Goal: Transaction & Acquisition: Obtain resource

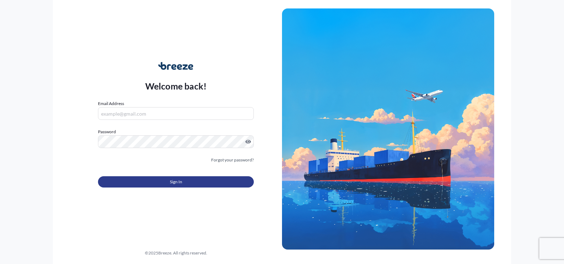
type input "[PERSON_NAME][EMAIL_ADDRESS][PERSON_NAME][DOMAIN_NAME]"
click at [188, 178] on button "Sign In" at bounding box center [176, 181] width 156 height 11
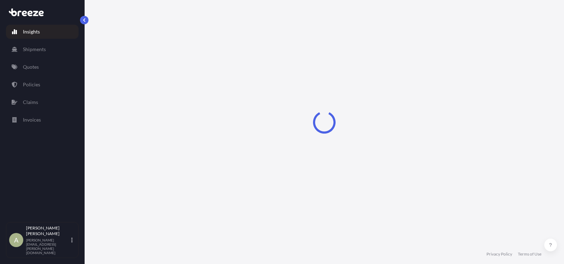
select select "2025"
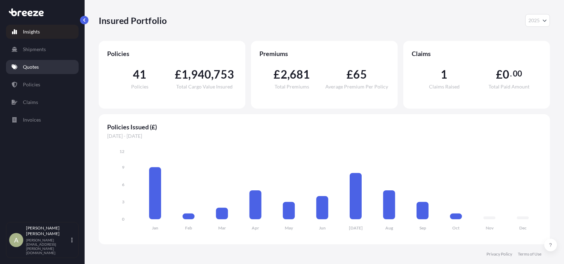
click at [30, 70] on p "Quotes" at bounding box center [31, 66] width 16 height 7
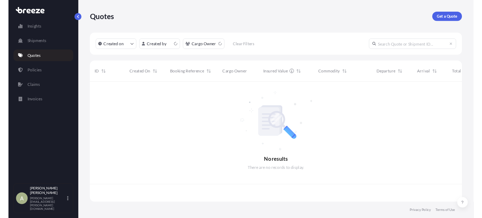
scroll to position [144, 446]
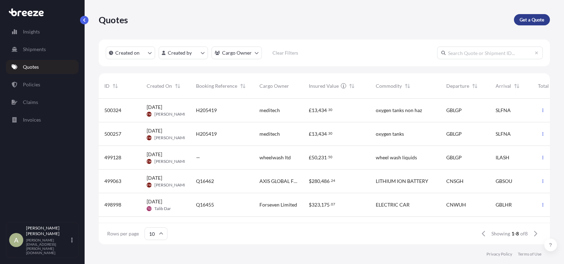
click at [520, 21] on p "Get a Quote" at bounding box center [532, 19] width 25 height 7
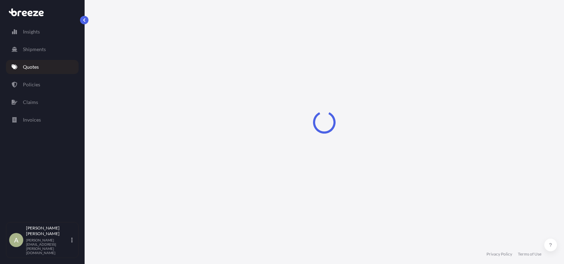
select select "Sea"
select select "1"
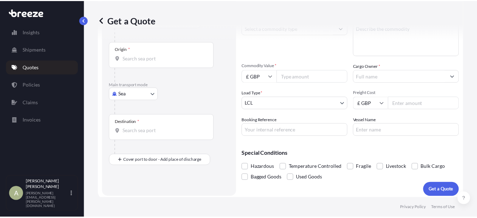
scroll to position [53, 0]
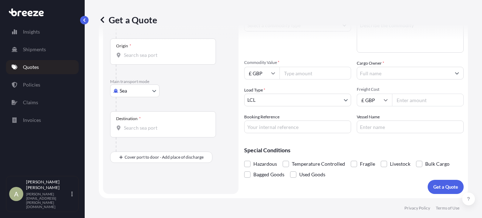
click at [319, 74] on input "Commodity Value *" at bounding box center [315, 73] width 72 height 13
type input "17000"
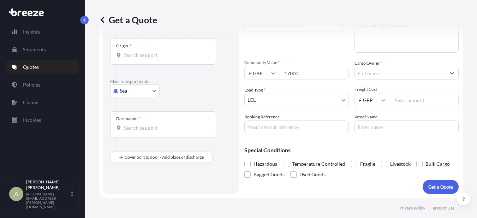
click at [383, 72] on input "Cargo Owner *" at bounding box center [400, 73] width 91 height 13
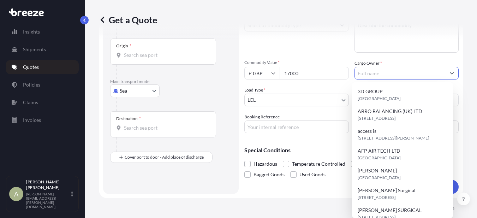
paste input "ADVANCED TRADITIONAL SCREEDING LTD"
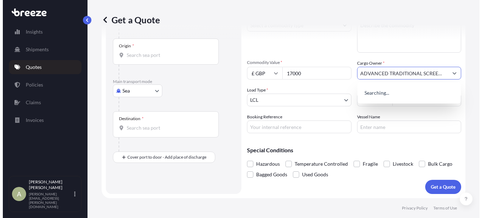
scroll to position [0, 13]
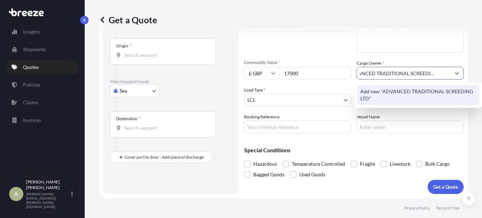
click at [419, 95] on span "Add new "ADVANCED TRADITIONAL SCREEDING LTD"" at bounding box center [418, 95] width 116 height 14
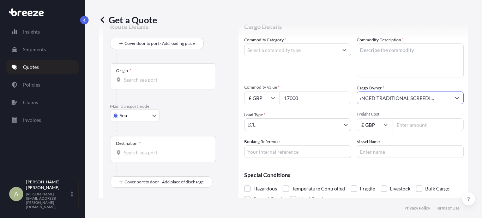
scroll to position [18, 0]
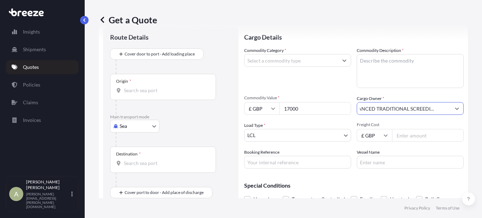
type input "ADVANCED TRADITIONAL SCREEDING LTD"
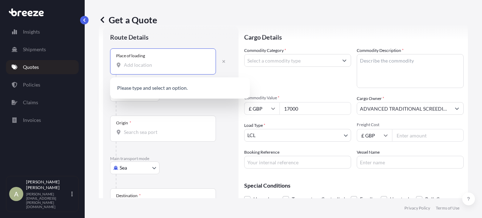
click at [165, 62] on input "Place of loading" at bounding box center [165, 64] width 83 height 7
click at [165, 63] on input "Place of loading" at bounding box center [165, 64] width 83 height 7
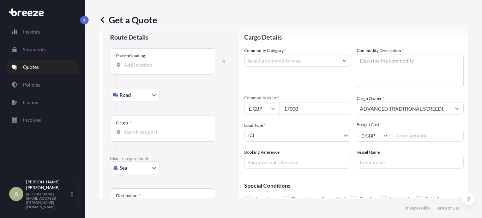
click at [309, 60] on input "Commodity Category *" at bounding box center [290, 60] width 93 height 13
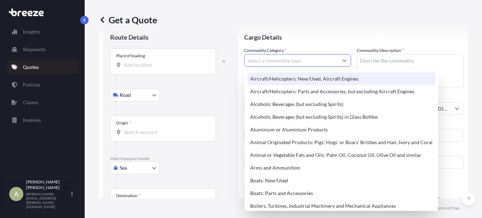
click at [305, 57] on input "Commodity Category *" at bounding box center [290, 60] width 93 height 13
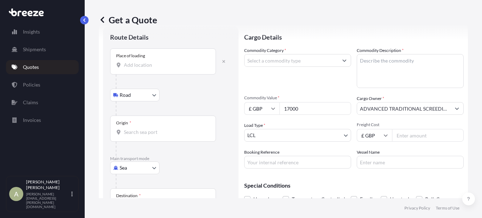
click at [269, 58] on input "Commodity Category *" at bounding box center [290, 60] width 93 height 13
type input "Gums and Resins"
click at [394, 59] on textarea "Commodity Description *" at bounding box center [410, 71] width 107 height 34
type textarea "r"
type textarea "R"
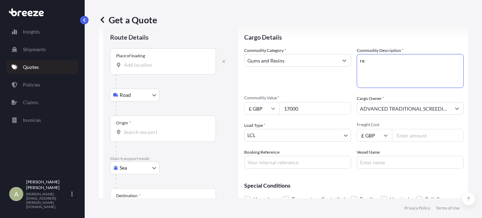
type textarea "r"
type textarea "RESINS"
click at [311, 132] on body "Insights Shipments Quotes Policies Claims Invoices A [PERSON_NAME] [PERSON_NAME…" at bounding box center [241, 109] width 482 height 218
click at [135, 93] on body "Insights Shipments Quotes Policies Claims Invoices A [PERSON_NAME] [PERSON_NAME…" at bounding box center [241, 109] width 482 height 218
click at [138, 164] on body "Insights Shipments Quotes Policies Claims Invoices A [PERSON_NAME] [PERSON_NAME…" at bounding box center [241, 109] width 482 height 218
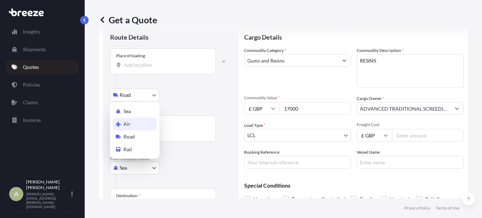
click at [141, 126] on div "Air" at bounding box center [135, 123] width 44 height 13
select select "Air"
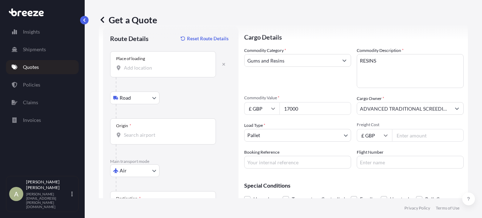
click at [170, 63] on div "Place of loading" at bounding box center [163, 64] width 106 height 26
click at [170, 64] on input "Place of loading" at bounding box center [165, 67] width 83 height 7
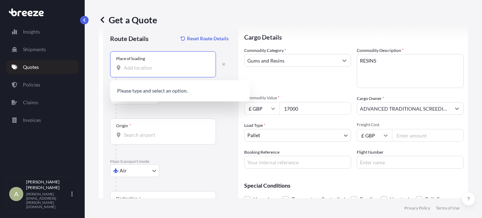
paste input "KY11 2DW"
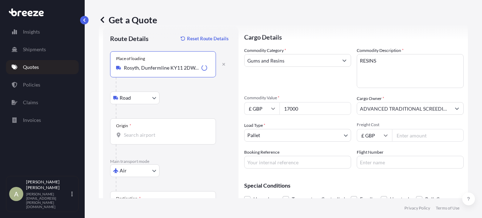
scroll to position [53, 0]
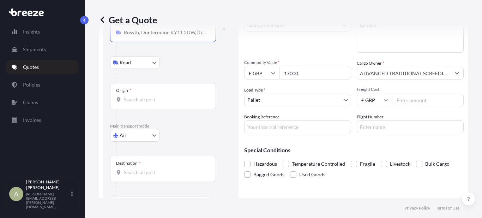
type input "Rosyth, Dunfermline KY11 2DW, [GEOGRAPHIC_DATA]"
click at [173, 106] on div "Origin *" at bounding box center [163, 96] width 106 height 26
click at [173, 103] on input "Origin *" at bounding box center [165, 99] width 83 height 7
type input "LHR"
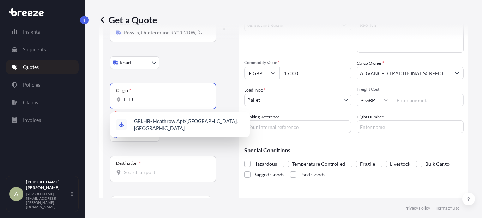
click at [138, 98] on input "LHR" at bounding box center [165, 99] width 83 height 7
type input "GBLHR - Heathrow Apt/[GEOGRAPHIC_DATA], [GEOGRAPHIC_DATA]"
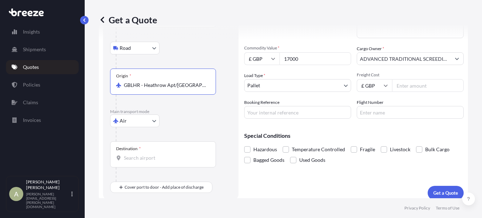
scroll to position [74, 0]
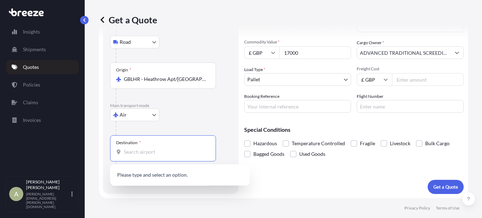
click at [146, 152] on input "Destination *" at bounding box center [165, 151] width 83 height 7
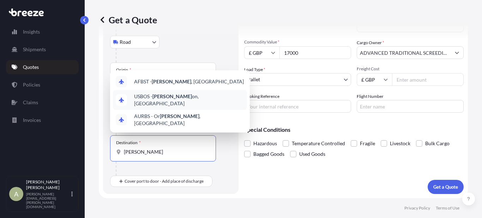
click at [176, 104] on span "USBOS - [PERSON_NAME] on, [GEOGRAPHIC_DATA]" at bounding box center [189, 100] width 110 height 14
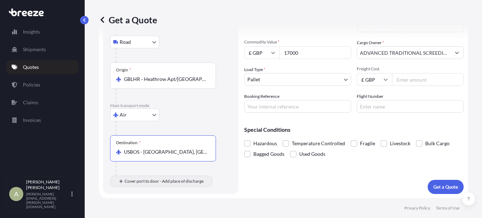
type input "USBOS - [GEOGRAPHIC_DATA], [GEOGRAPHIC_DATA]"
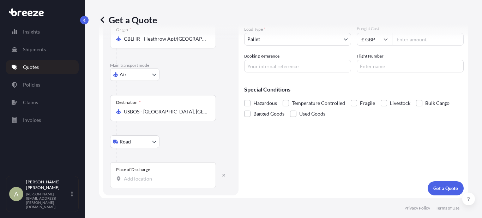
scroll to position [115, 0]
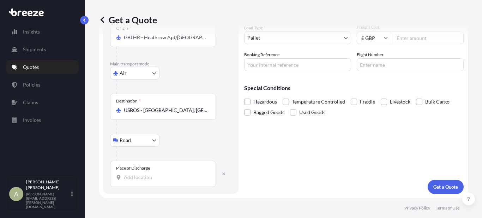
click at [165, 181] on div "Place of Discharge" at bounding box center [163, 174] width 106 height 26
click at [165, 181] on input "Place of Discharge" at bounding box center [165, 177] width 83 height 7
paste input "WILMINGTON 01887"
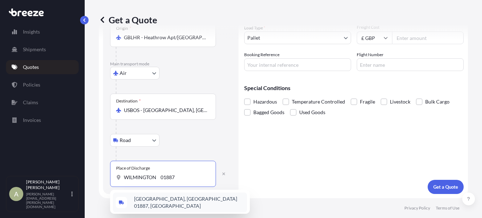
click at [173, 201] on span "[GEOGRAPHIC_DATA], [GEOGRAPHIC_DATA] 01887, [GEOGRAPHIC_DATA]" at bounding box center [189, 202] width 110 height 14
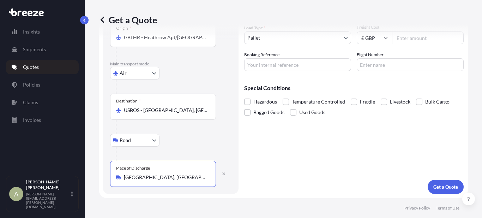
type input "[GEOGRAPHIC_DATA], [GEOGRAPHIC_DATA] 01887, [GEOGRAPHIC_DATA]"
click at [276, 67] on input "Booking Reference" at bounding box center [297, 64] width 107 height 13
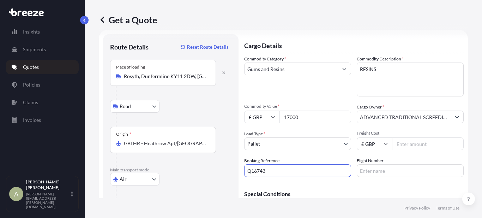
scroll to position [45, 0]
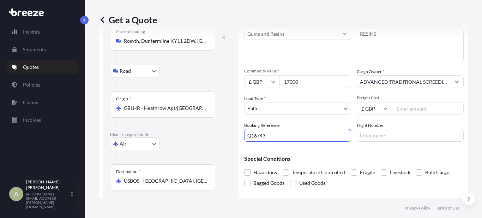
type input "Q16743"
click at [401, 105] on input "Freight Cost" at bounding box center [428, 108] width 72 height 13
type input "9782.49"
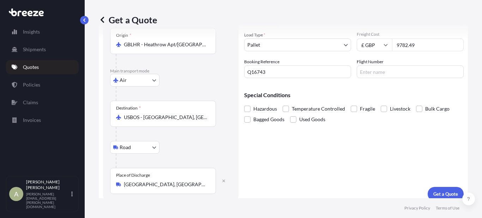
scroll to position [115, 0]
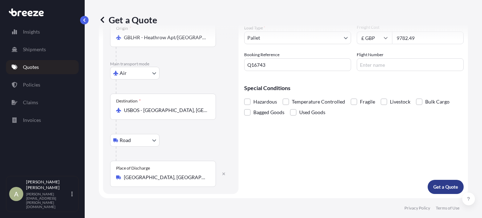
click at [439, 185] on p "Get a Quote" at bounding box center [445, 186] width 25 height 7
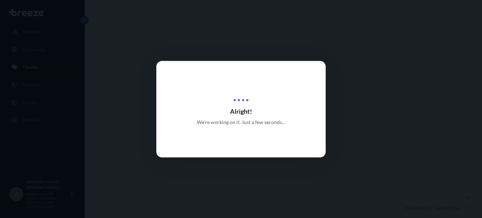
select select "Road"
select select "Air"
select select "Road"
select select "1"
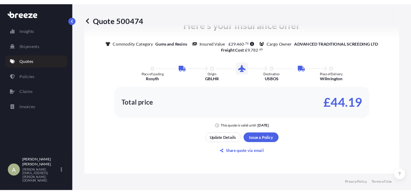
scroll to position [459, 0]
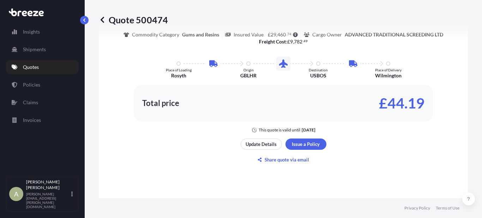
click at [230, 104] on div "Total price £44.19" at bounding box center [283, 102] width 282 height 11
